Goal: Communication & Community: Answer question/provide support

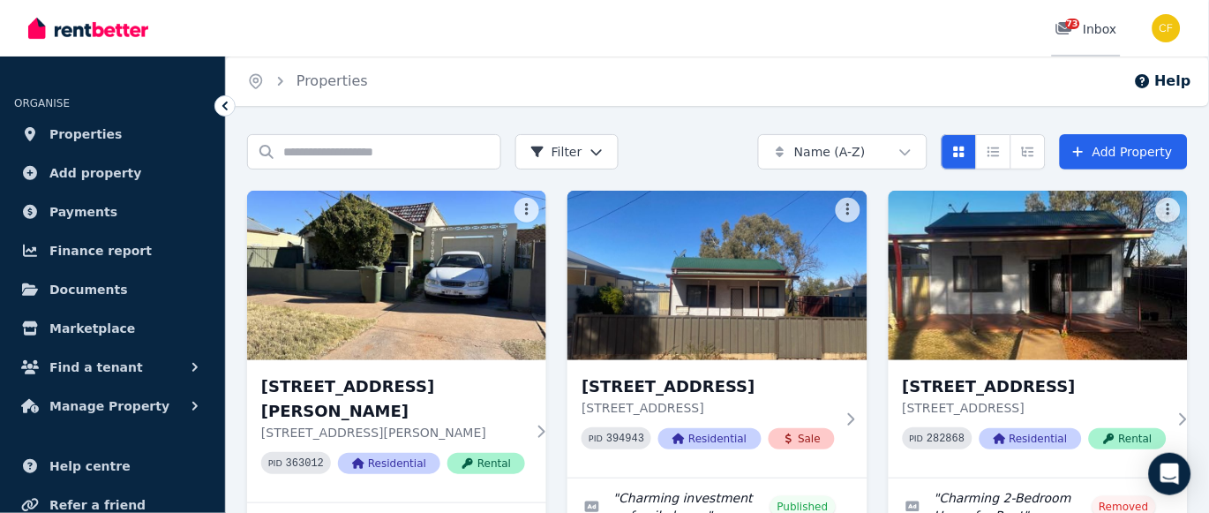
click at [1072, 21] on span "73" at bounding box center [1073, 24] width 14 height 11
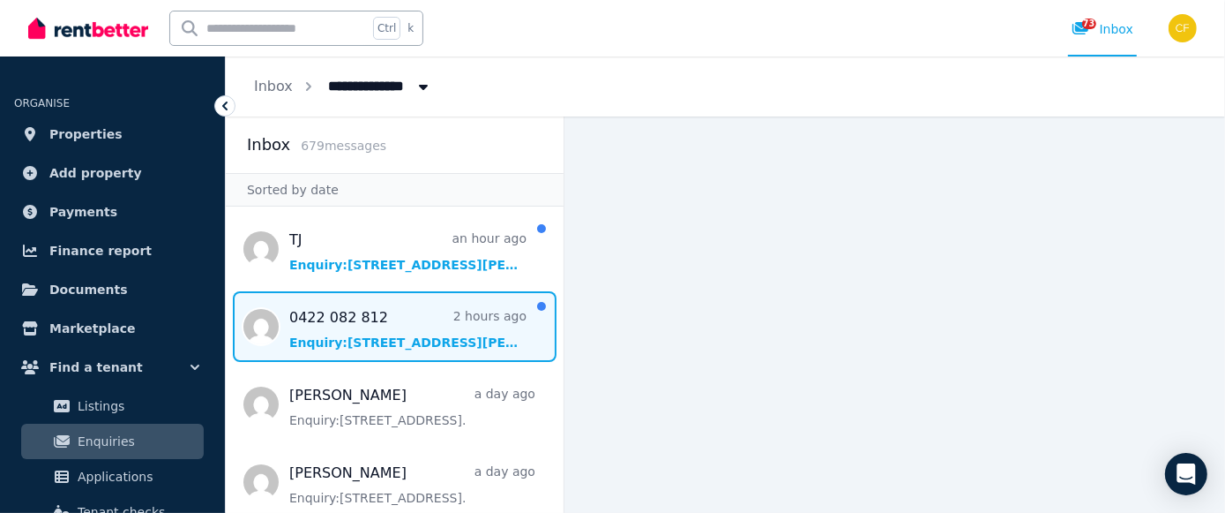
click at [357, 333] on span "Message list" at bounding box center [395, 326] width 338 height 71
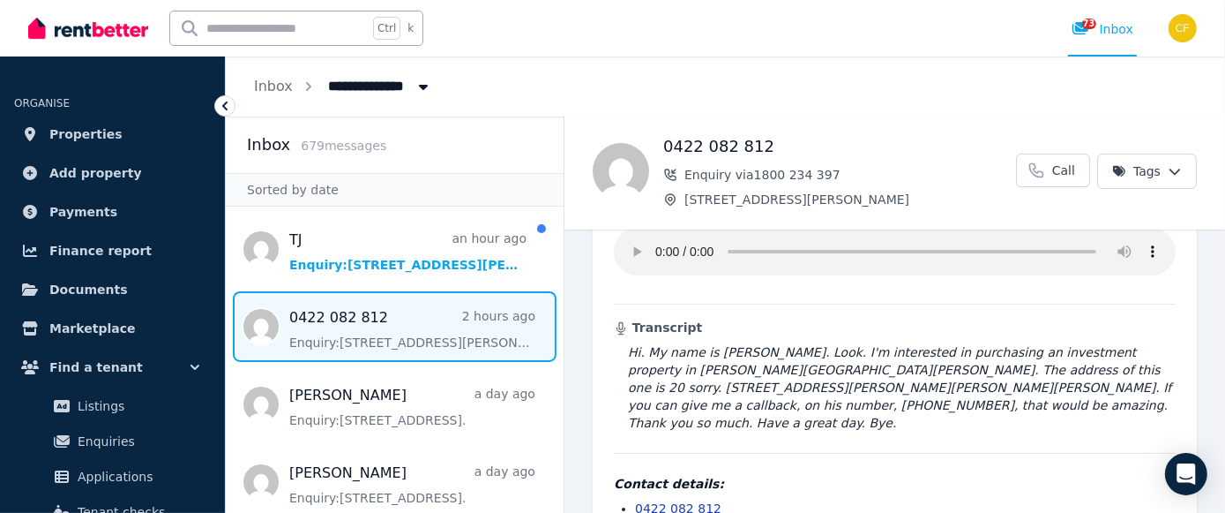
scroll to position [91, 0]
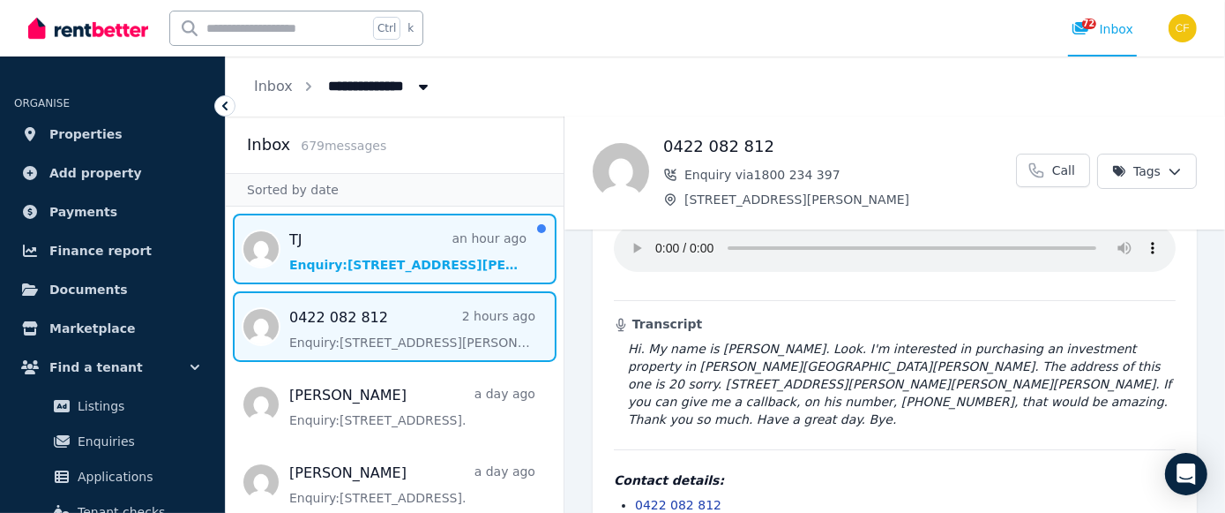
click at [427, 251] on span "Message list" at bounding box center [395, 249] width 338 height 71
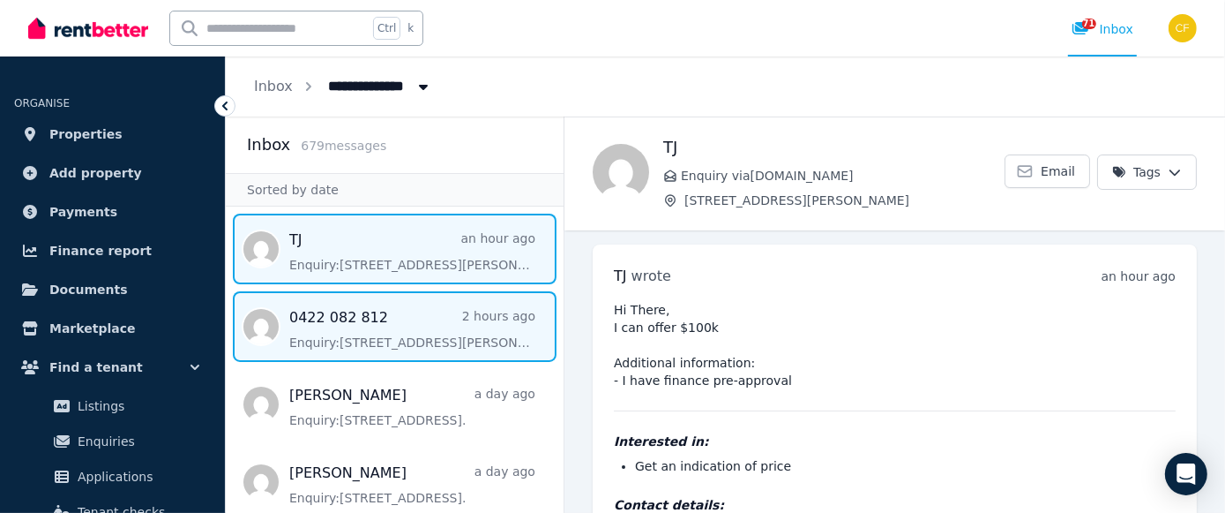
click at [377, 339] on span "Message list" at bounding box center [395, 326] width 338 height 71
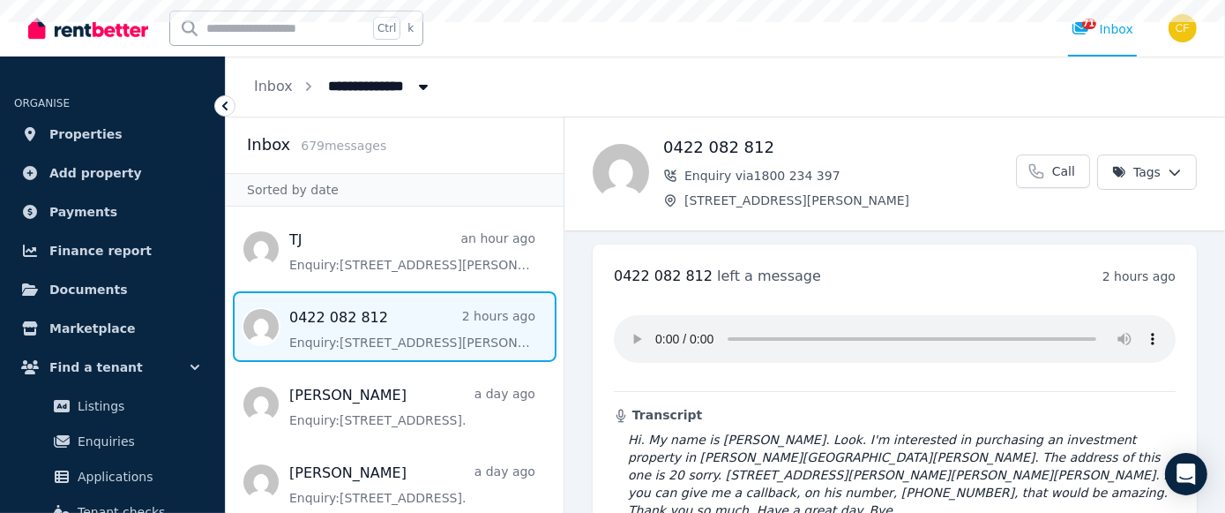
scroll to position [91, 0]
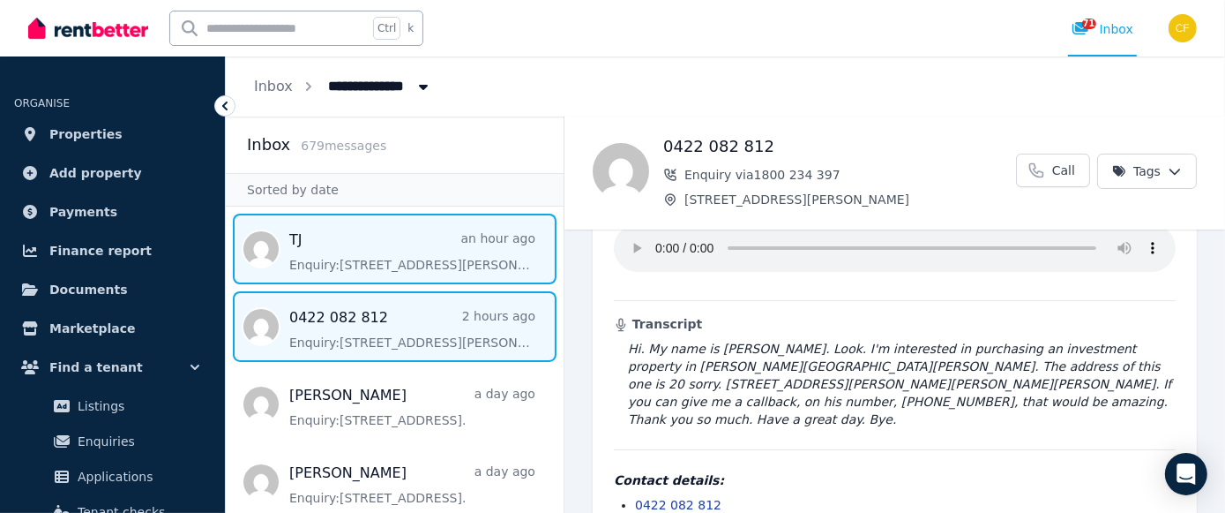
click at [347, 251] on span "Message list" at bounding box center [395, 249] width 338 height 71
